Goal: Task Accomplishment & Management: Complete application form

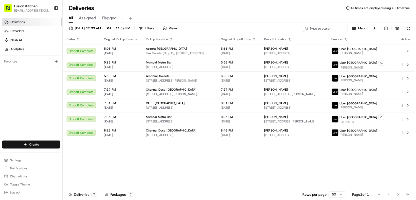
click at [34, 145] on html "Fusion Kitchen [EMAIL_ADDRESS][DOMAIN_NAME] Toggle Sidebar Deliveries Providers…" at bounding box center [208, 100] width 416 height 200
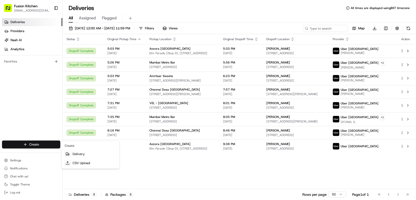
click at [36, 144] on html "Fusion Kitchen [EMAIL_ADDRESS][DOMAIN_NAME] Toggle Sidebar Deliveries Providers…" at bounding box center [208, 100] width 416 height 200
click at [81, 153] on link "Delivery" at bounding box center [91, 153] width 56 height 9
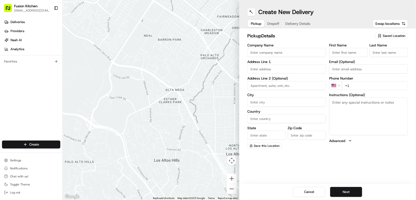
click at [278, 53] on input "Company Name" at bounding box center [286, 52] width 79 height 9
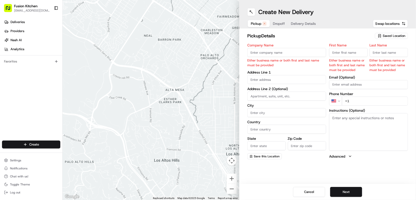
click at [277, 52] on input "Company Name" at bounding box center [286, 52] width 79 height 9
paste input "Grill N Shake - [GEOGRAPHIC_DATA]"
type input "Grill N Shake - [GEOGRAPHIC_DATA]"
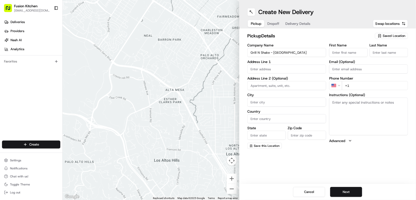
click at [339, 50] on input "First Name" at bounding box center [348, 52] width 39 height 9
click at [336, 51] on input "First Name" at bounding box center [348, 52] width 39 height 9
paste input "Mougamadou Aasife Mohamed Nooku."
click at [361, 52] on input "Mougamadou Aasife Mohamed Nooku" at bounding box center [348, 52] width 39 height 9
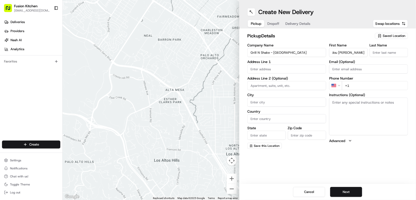
click at [361, 52] on input "Mougamadou Aasife Mohamed Nooku" at bounding box center [348, 52] width 39 height 9
type input "Mougamadou Aasife Mohamed"
click at [375, 55] on input "Last Name" at bounding box center [389, 52] width 39 height 9
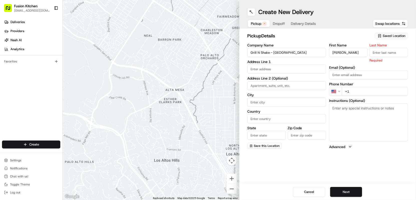
paste input "Nooku"
type input "Nooku"
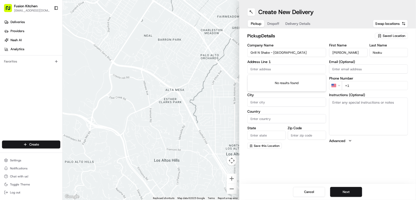
click at [266, 70] on input "text" at bounding box center [286, 68] width 79 height 9
click at [279, 70] on input "text" at bounding box center [286, 68] width 79 height 9
paste input "548-550 Hagley Road West, OLDBURY, United Kingdom, B68 0BZ"
click at [288, 82] on div "548-550 Hagley Road West, Oldbury B68 0BZ, United Kingdom" at bounding box center [287, 80] width 76 height 8
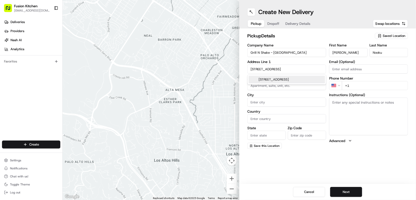
scroll to position [0, 24]
type input "[STREET_ADDRESS]"
type input "Oldbury"
type input "United Kingdom"
type input "England"
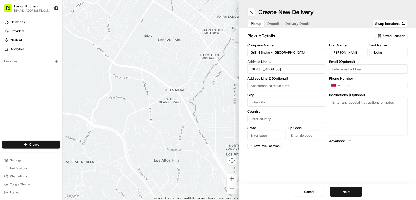
type input "B68 0BZ"
type input "548-550 Hagley Road West"
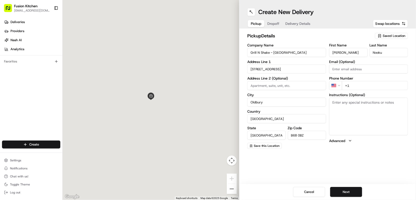
click at [369, 114] on textarea "Instructions (Optional)" at bounding box center [368, 116] width 79 height 38
paste textarea "548-550 Hagley Road West, OLDBURY, United Kingdom, B68 0BZ"
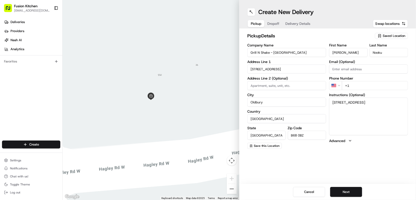
type textarea "548-550 Hagley Road West, OLDBURY, United Kingdom, B68 0BZ"
click at [339, 84] on html "Fusion Kitchen hari@fusionpos.uk Toggle Sidebar Deliveries Providers Nash AI An…" at bounding box center [208, 100] width 416 height 200
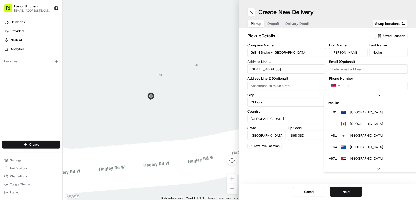
scroll to position [22, 0]
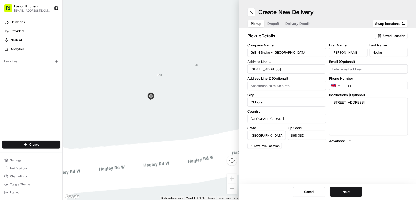
click at [364, 84] on input "+44" at bounding box center [375, 85] width 66 height 9
paste input "21 4213 777"
type input "+44 121 421 3777"
click at [349, 191] on button "Next" at bounding box center [346, 192] width 32 height 10
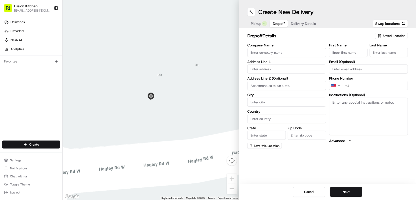
click at [280, 69] on input "text" at bounding box center [286, 68] width 79 height 9
paste input "126, Glyn Farm Road, Quinton, B32 1NP"
click at [291, 83] on div "126 Glyn Farm Road, Quinton, Birmingham B32 1NP, UK" at bounding box center [287, 80] width 76 height 8
type input "[STREET_ADDRESS]"
type input "Quinton"
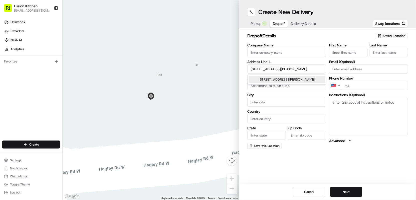
type input "United Kingdom"
type input "England"
type input "B32 1NP"
type input "126 Glyn Farm Road"
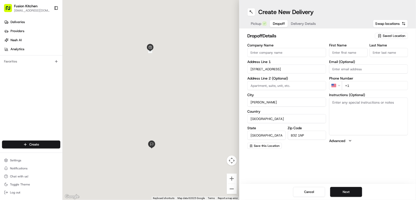
click at [393, 113] on textarea "Instructions (Optional)" at bounding box center [368, 116] width 79 height 38
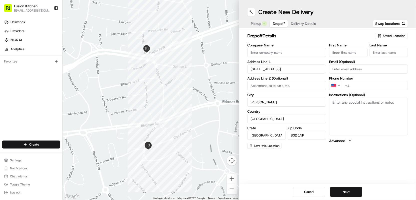
paste textarea "126, Glyn Farm Road, Quinton, B32 1NP"
type textarea "126, Glyn Farm Road, Quinton, B32 1NP"
click at [340, 84] on html "Fusion Kitchen hari@fusionpos.uk Toggle Sidebar Deliveries Providers Nash AI An…" at bounding box center [208, 100] width 416 height 200
click at [372, 87] on input "+44" at bounding box center [375, 85] width 66 height 9
paste input "7963 702838"
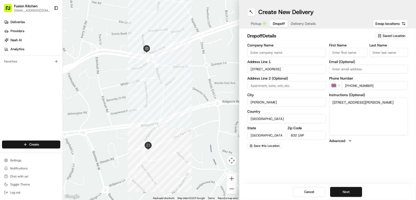
type input "+44 7963 702838"
click at [274, 53] on input "Company Name" at bounding box center [286, 52] width 79 height 9
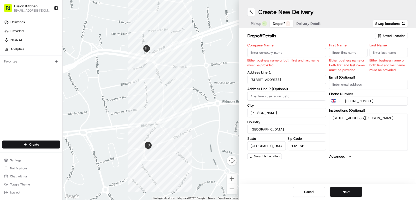
click at [274, 49] on input "Company Name" at bounding box center [286, 52] width 79 height 9
paste input "[PERSON_NAME]"
type input "[PERSON_NAME]"
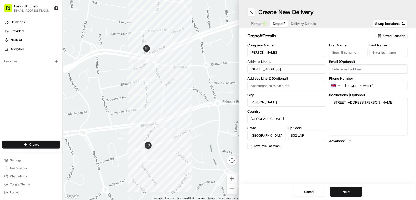
click at [346, 51] on input "First Name" at bounding box center [348, 52] width 39 height 9
paste input "[PERSON_NAME]"
click at [352, 51] on input "[PERSON_NAME]" at bounding box center [348, 52] width 39 height 9
type input "Aodhnait"
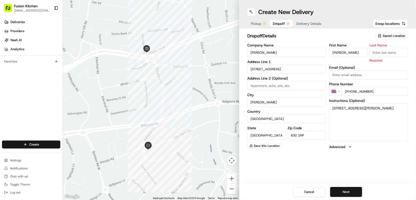
click at [397, 53] on input "Last Name" at bounding box center [389, 52] width 39 height 9
paste input "Elliott"
type input "Elliott"
click at [344, 191] on button "Next" at bounding box center [346, 192] width 32 height 10
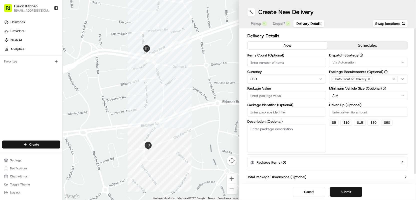
click at [268, 81] on html "Fusion Kitchen hari@fusionpos.uk Toggle Sidebar Deliveries Providers Nash AI An…" at bounding box center [208, 100] width 416 height 200
click at [263, 95] on input "Package Value" at bounding box center [286, 95] width 79 height 9
paste input "19.76"
type input "19.76"
click at [347, 192] on button "Submit" at bounding box center [346, 192] width 32 height 10
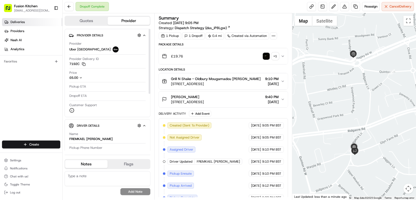
click at [18, 23] on span "Deliveries" at bounding box center [18, 22] width 14 height 5
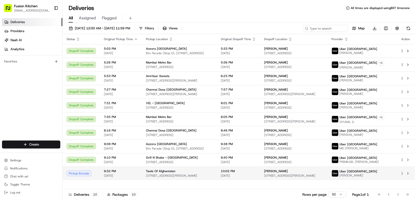
click at [188, 173] on div "Taste Of Afghanistan" at bounding box center [179, 171] width 67 height 4
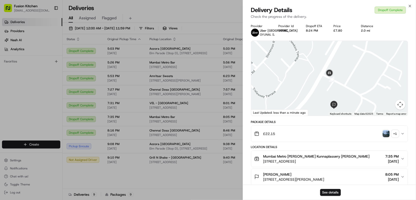
scroll to position [117, 0]
